Goal: Find contact information: Find contact information

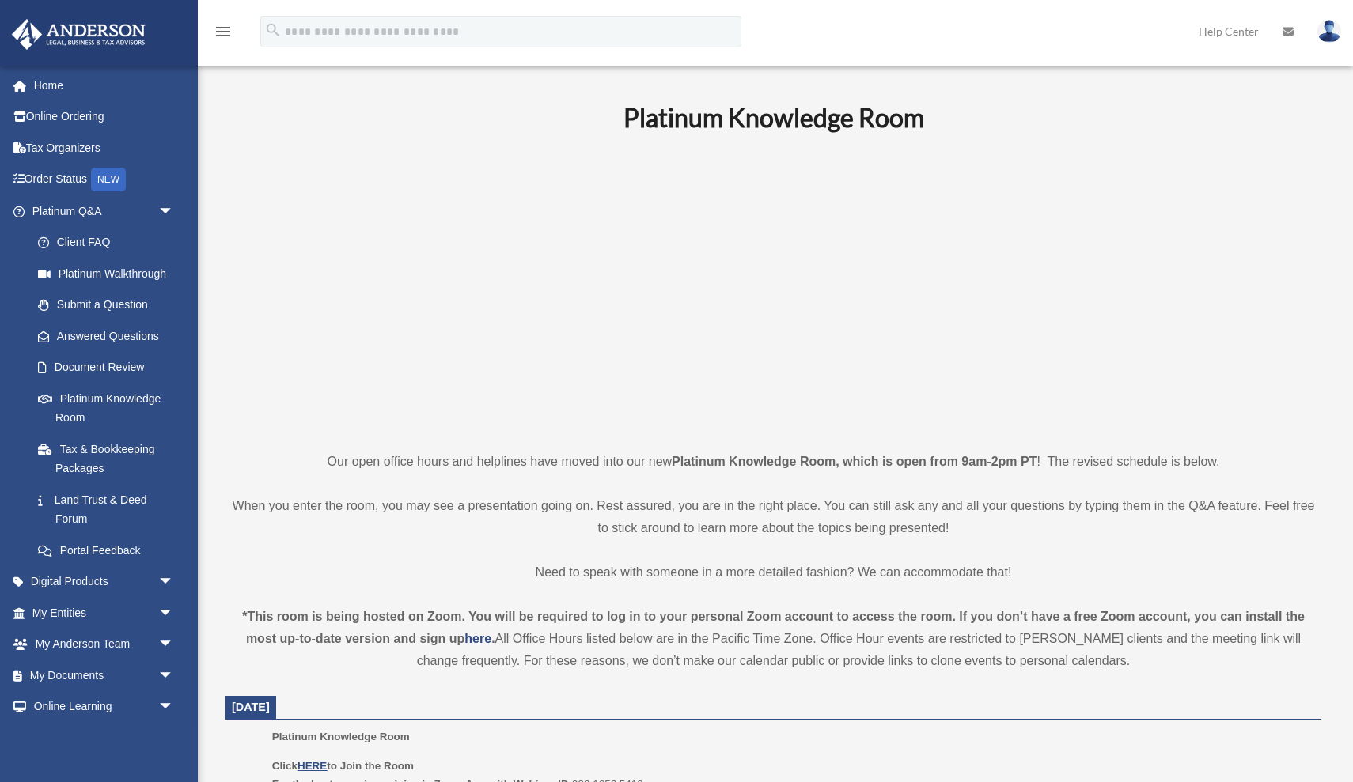
scroll to position [199, 0]
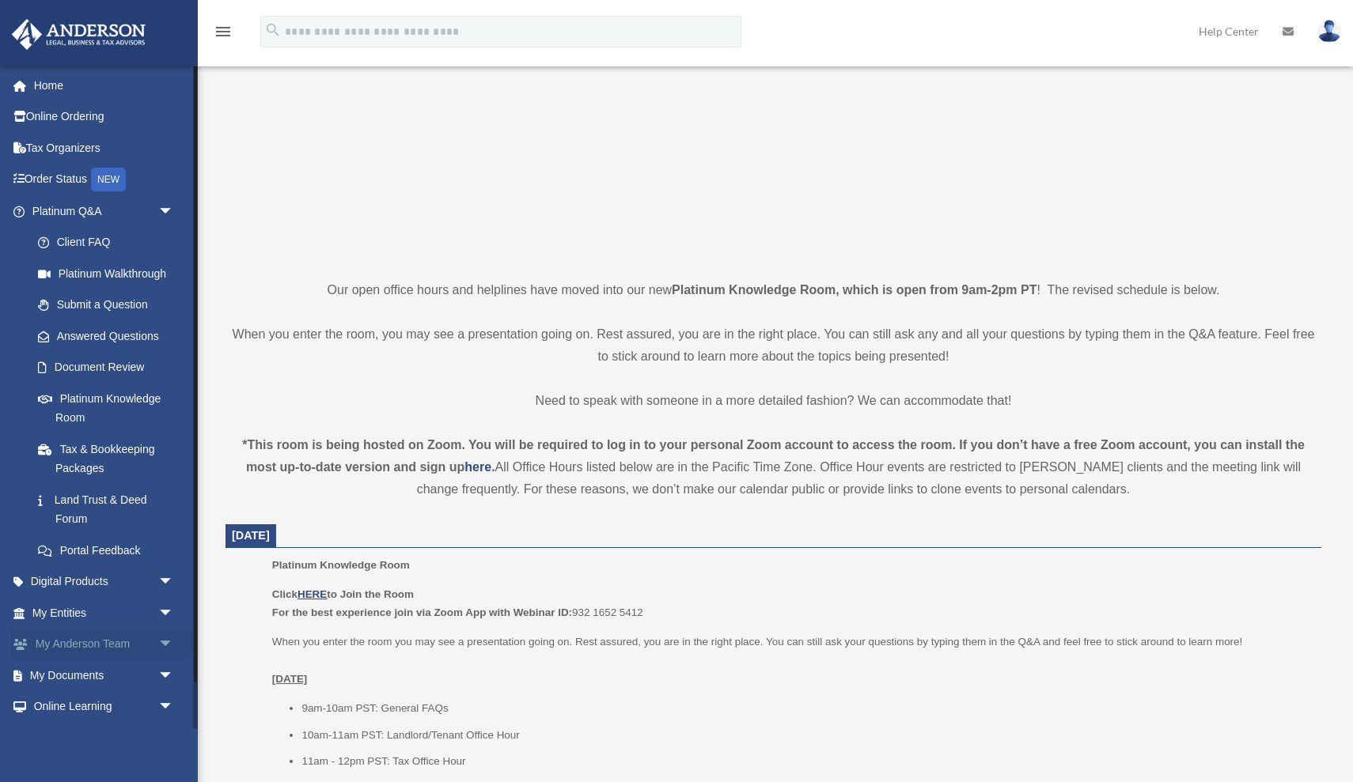
click at [127, 641] on link "My [PERSON_NAME] Team arrow_drop_down" at bounding box center [104, 645] width 187 height 32
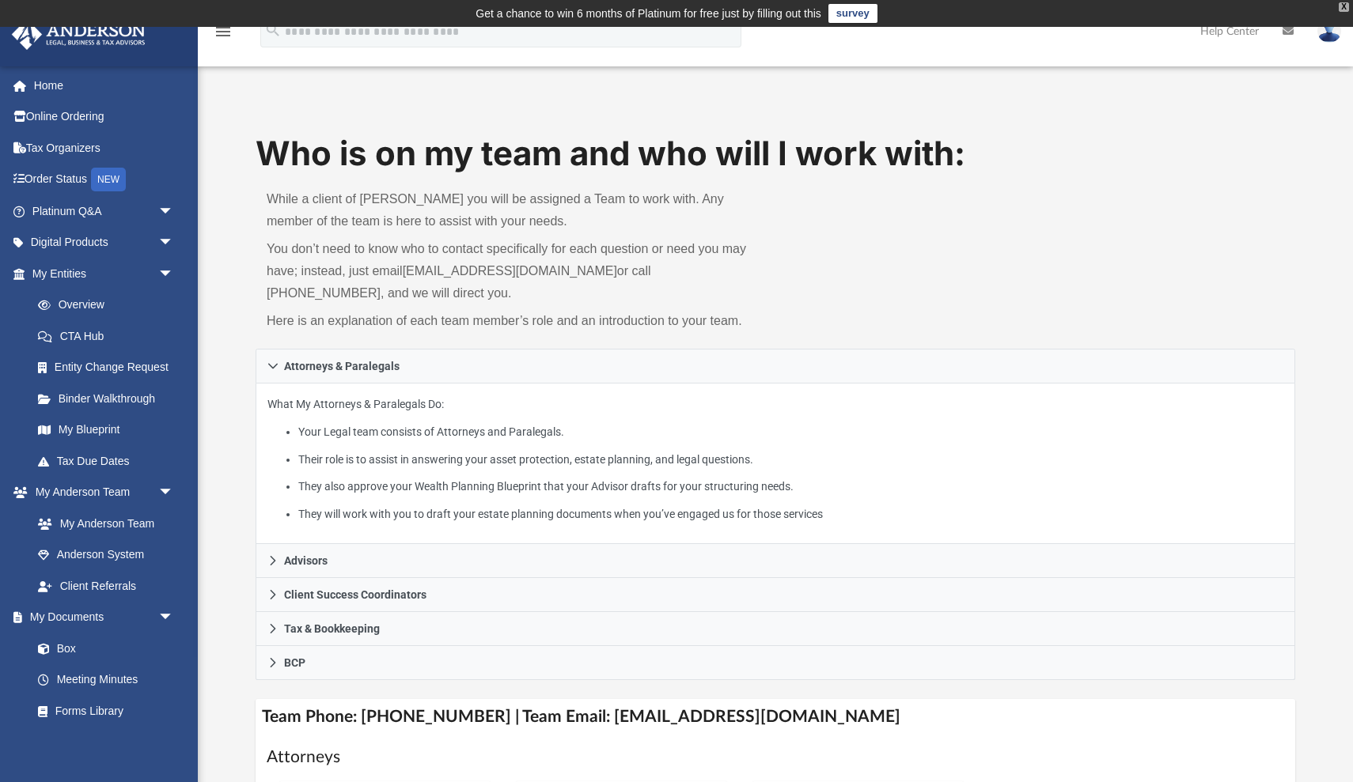
click at [1346, 8] on div "X" at bounding box center [1344, 6] width 10 height 9
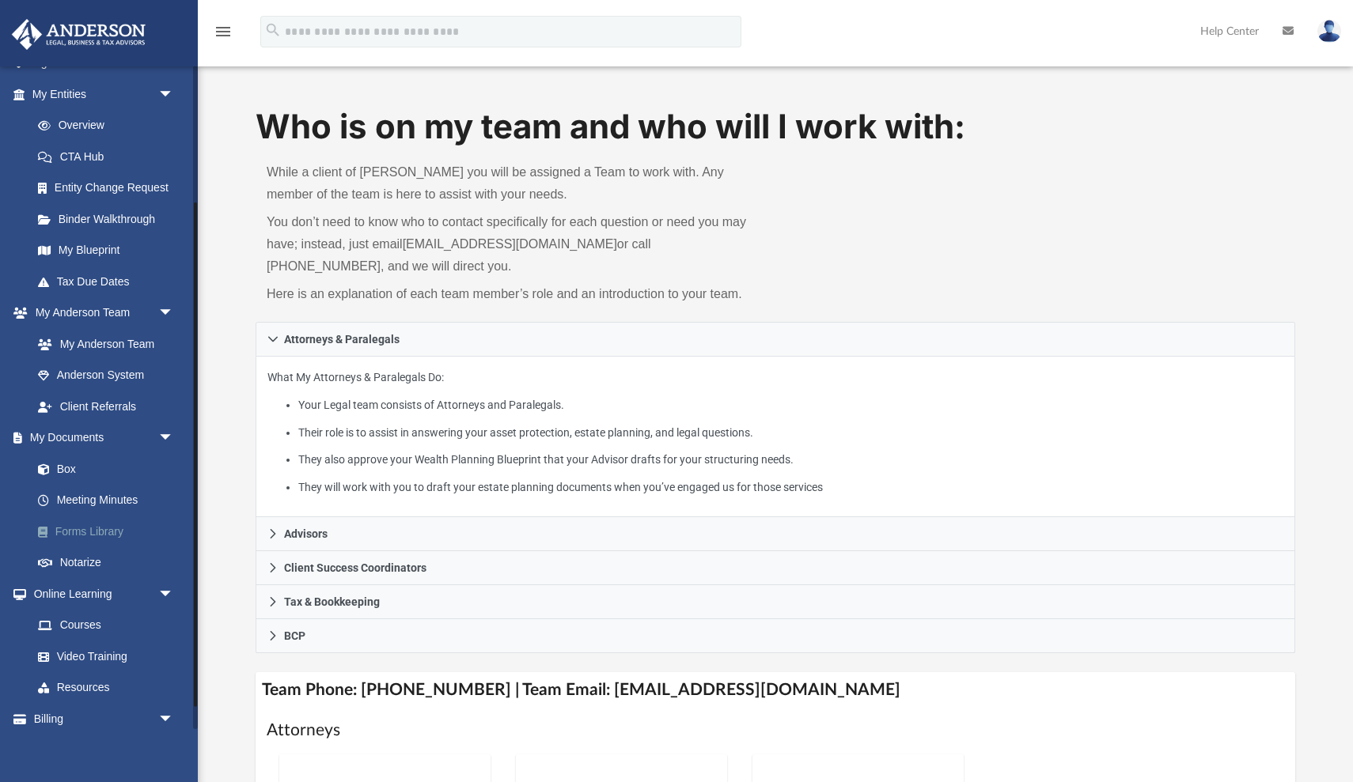
scroll to position [182, 0]
click at [64, 453] on link "Box" at bounding box center [110, 467] width 176 height 32
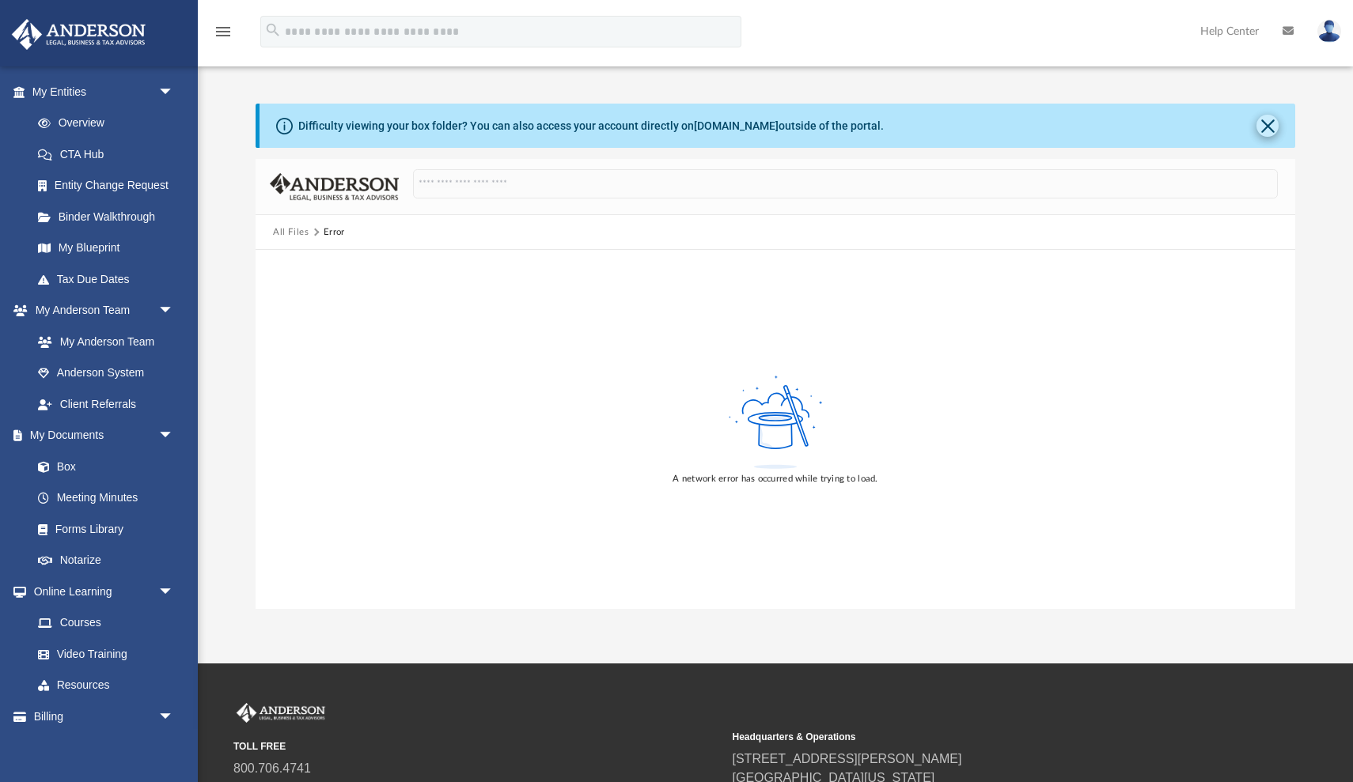
click at [1270, 123] on button "Close" at bounding box center [1267, 126] width 22 height 22
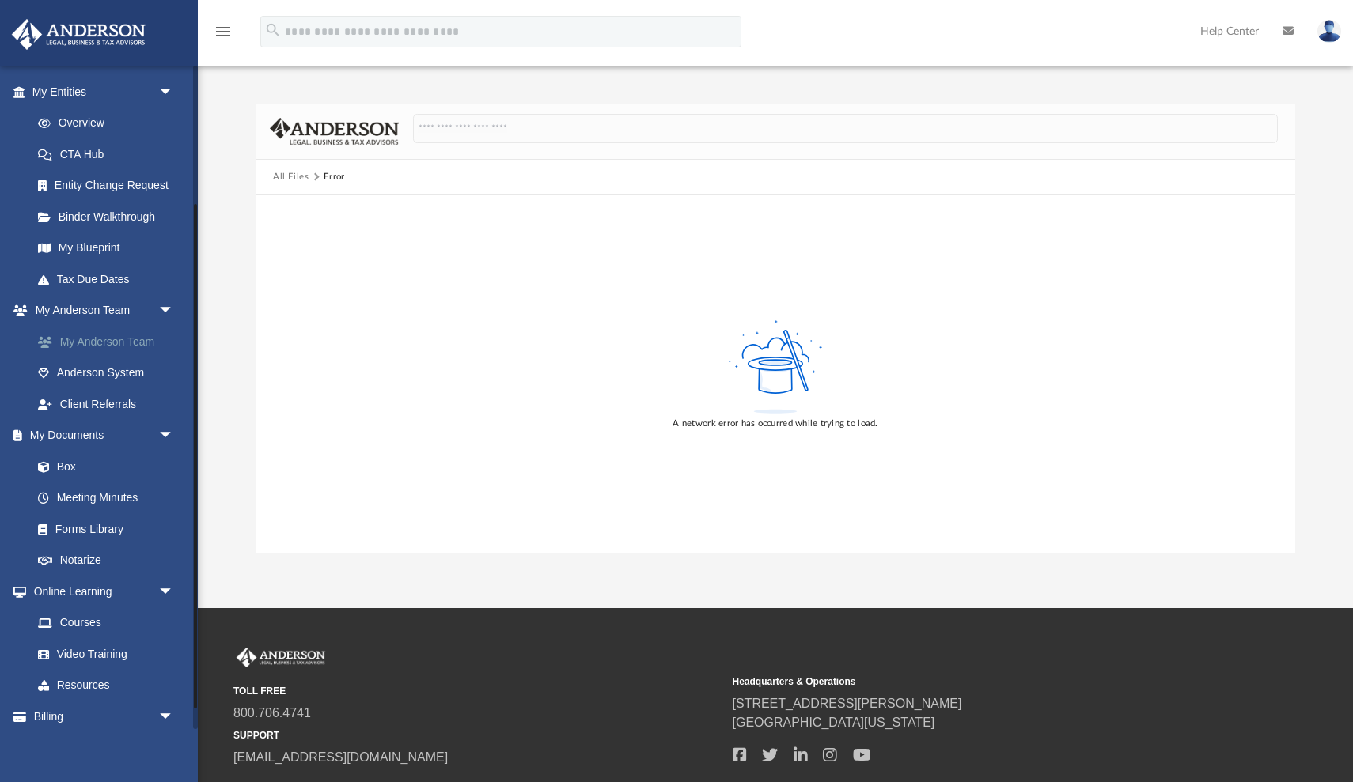
click at [111, 338] on link "My Anderson Team" at bounding box center [110, 342] width 176 height 32
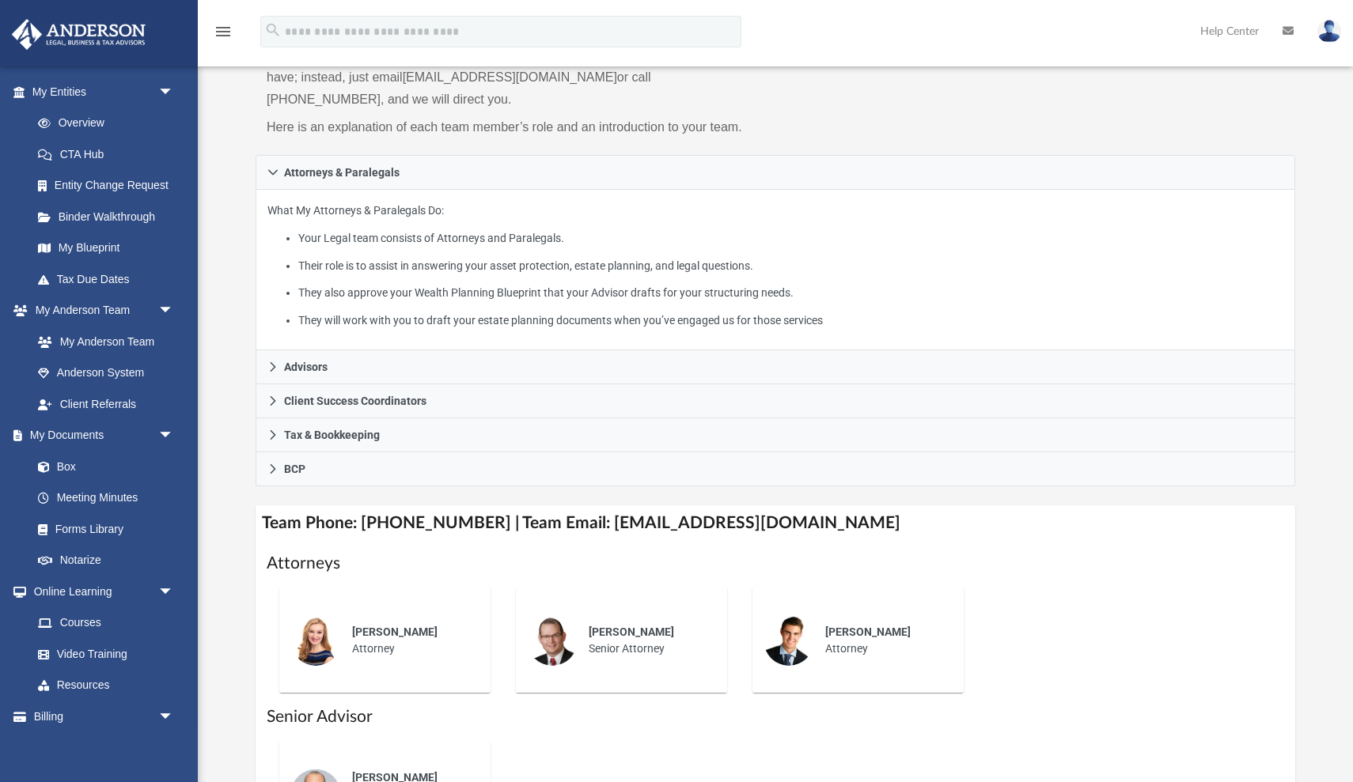
scroll to position [169, 0]
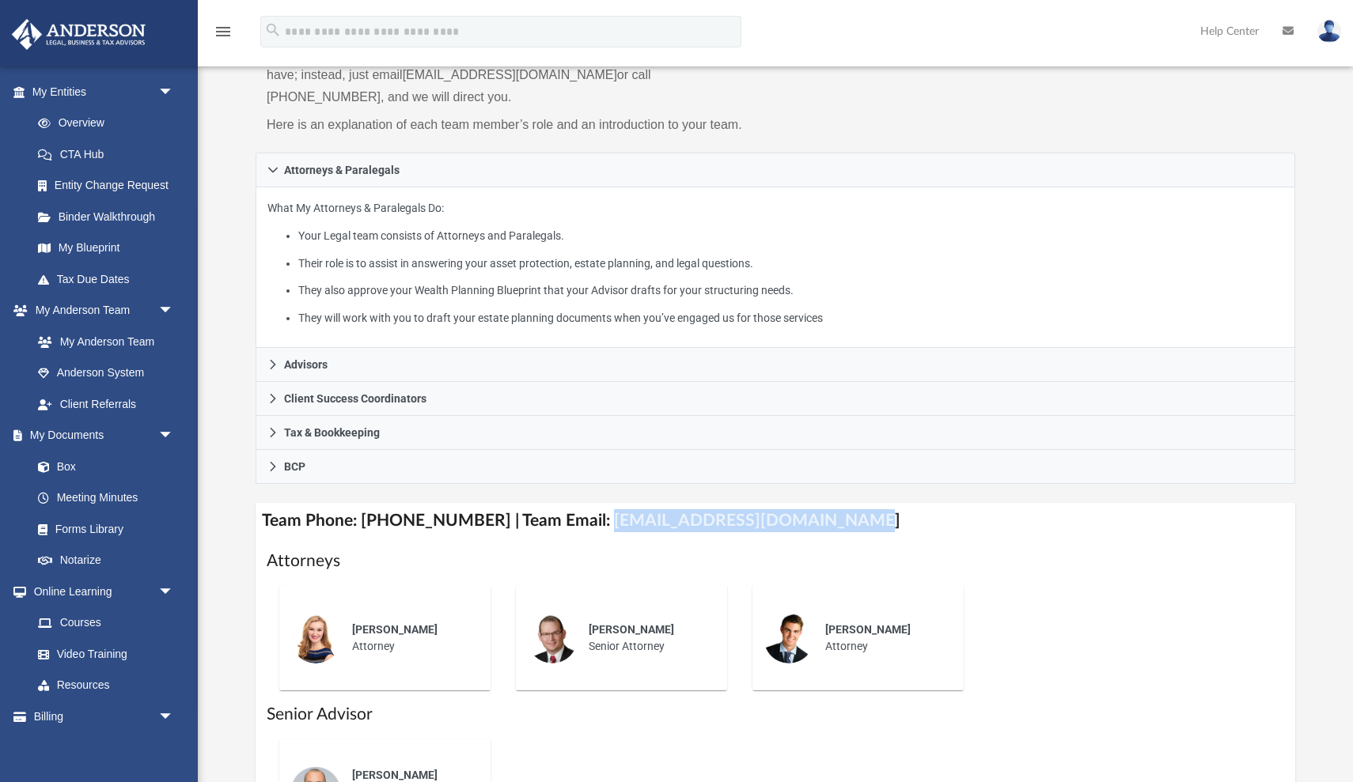
drag, startPoint x: 580, startPoint y: 517, endPoint x: 829, endPoint y: 521, distance: 249.2
click at [831, 521] on h4 "Team Phone: [PHONE_NUMBER] | Team Email: [EMAIL_ADDRESS][DOMAIN_NAME]" at bounding box center [776, 521] width 1040 height 36
copy h4 "[EMAIL_ADDRESS][DOMAIN_NAME]"
